Goal: Find specific page/section: Find specific page/section

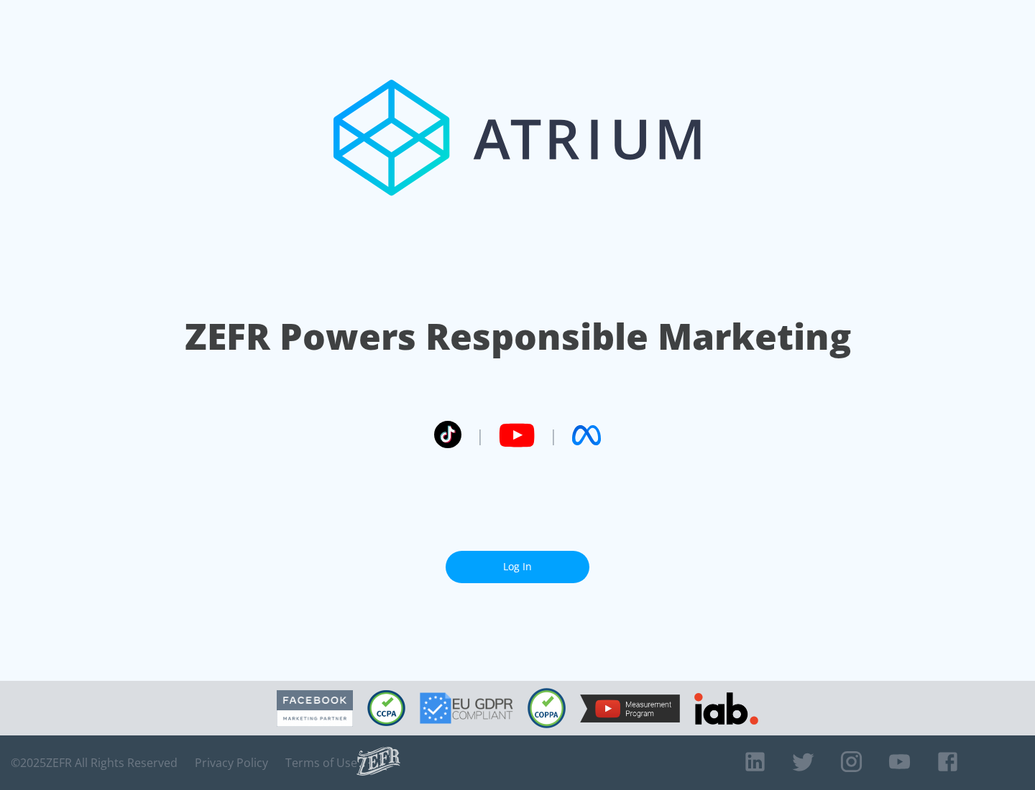
click at [517, 567] on link "Log In" at bounding box center [518, 567] width 144 height 32
